Goal: Task Accomplishment & Management: Manage account settings

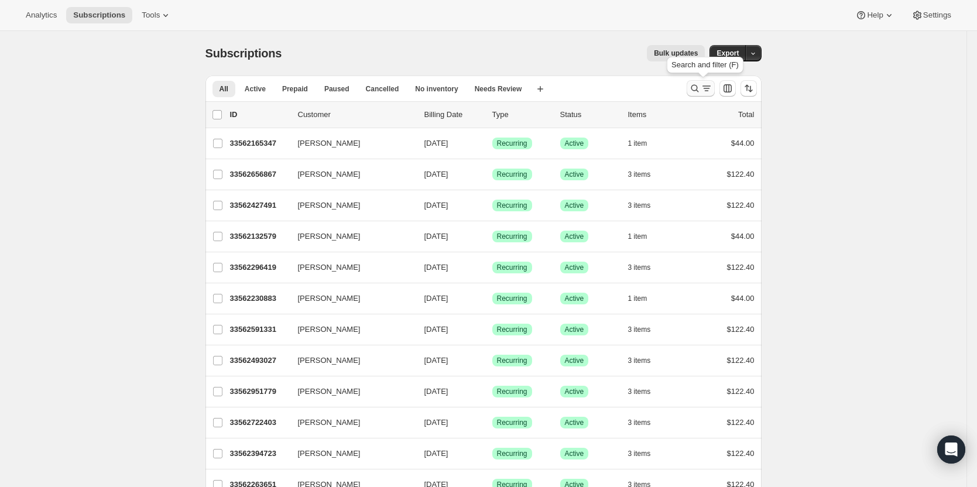
click at [708, 88] on icon "Search and filter results" at bounding box center [707, 89] width 12 height 12
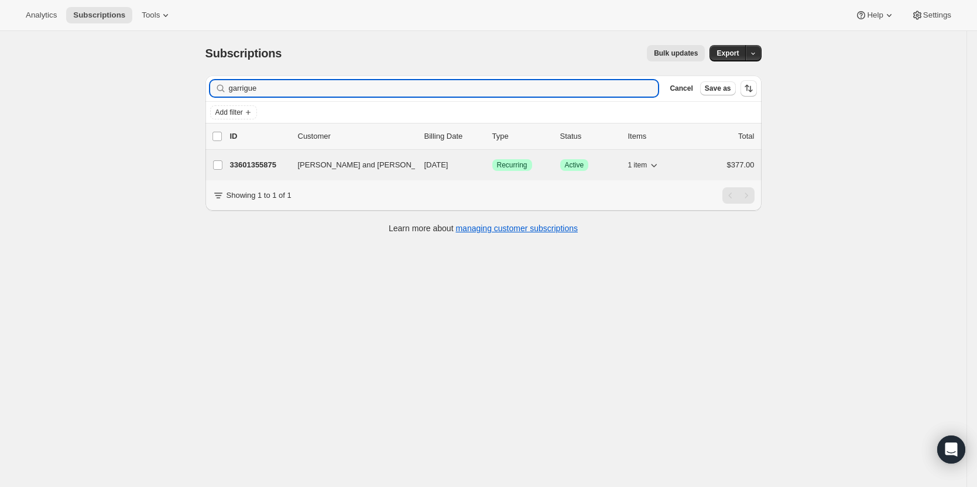
type input "garrigue"
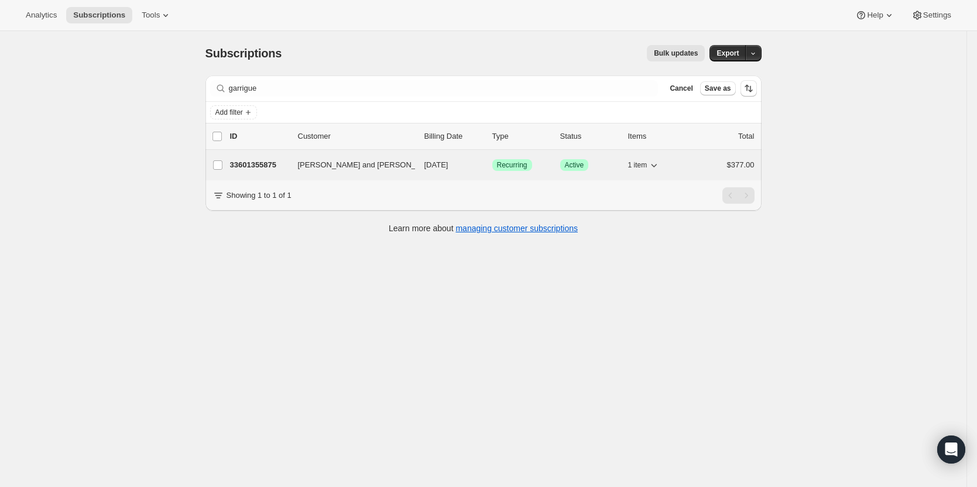
click at [316, 170] on span "[PERSON_NAME] and [PERSON_NAME]" at bounding box center [369, 165] width 142 height 12
click at [349, 172] on div "33601355875 [PERSON_NAME] and [PERSON_NAME] [DATE] Success Recurring Success Ac…" at bounding box center [492, 165] width 524 height 16
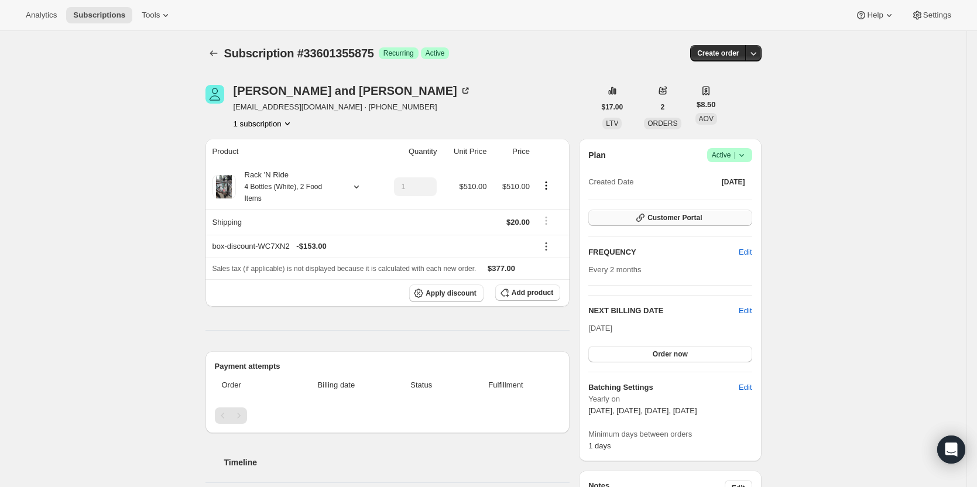
click at [688, 221] on span "Customer Portal" at bounding box center [674, 217] width 54 height 9
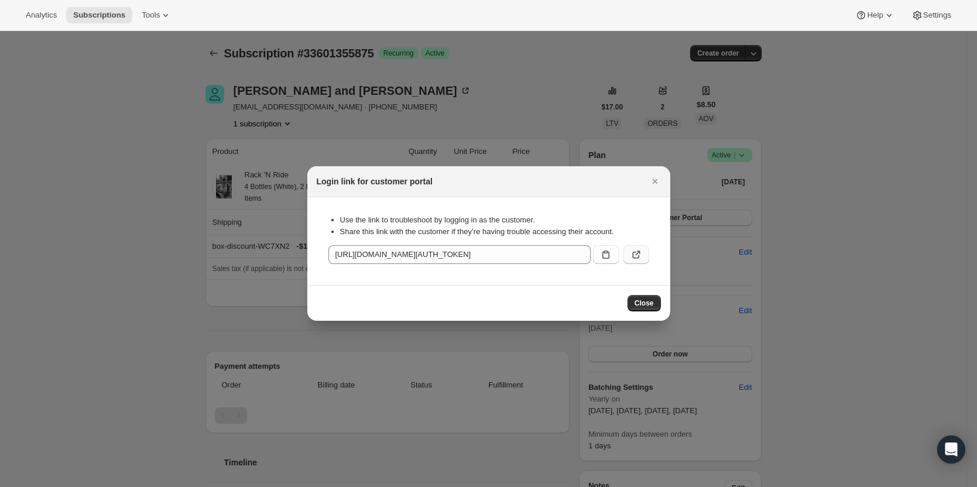
click at [643, 251] on button ":rcc:" at bounding box center [636, 254] width 26 height 19
click at [656, 186] on icon "Close" at bounding box center [655, 182] width 12 height 12
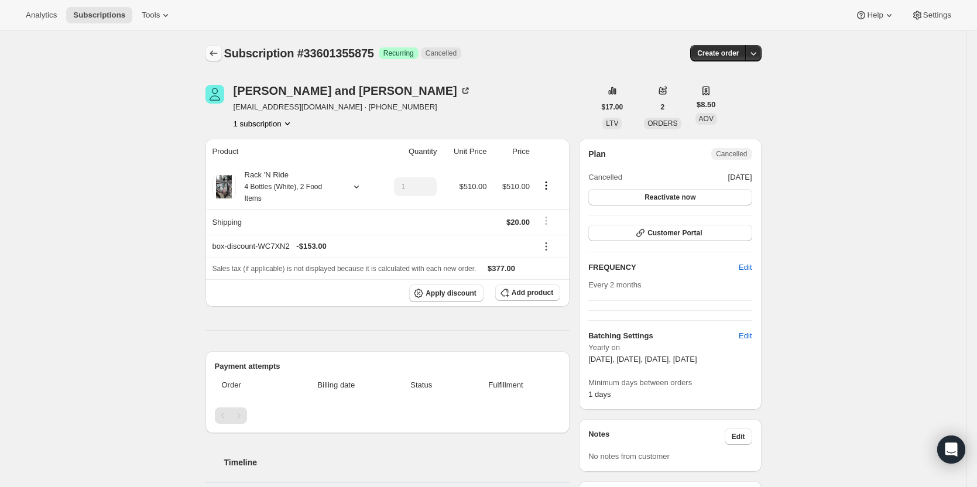
click at [220, 52] on icon "Subscriptions" at bounding box center [214, 53] width 12 height 12
